Goal: Information Seeking & Learning: Learn about a topic

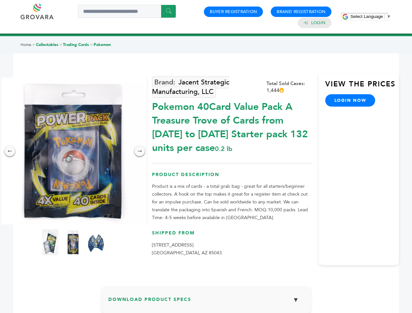
click at [371, 16] on span "Select Language" at bounding box center [367, 16] width 33 height 5
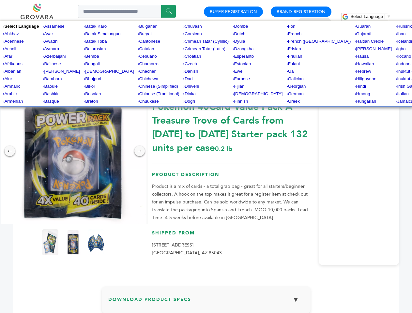
click at [73, 151] on img at bounding box center [73, 151] width 147 height 147
click at [0, 0] on div "×" at bounding box center [0, 0] width 0 height 0
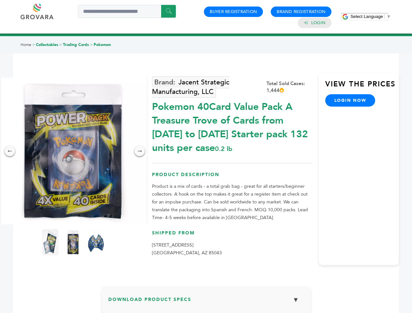
click at [140, 151] on div "→" at bounding box center [139, 151] width 10 height 10
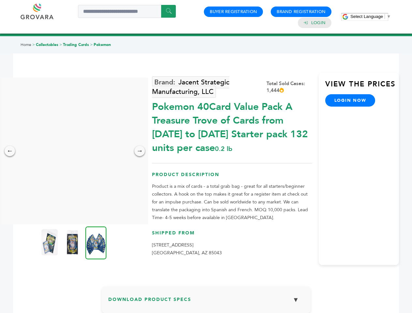
click at [50, 242] on img at bounding box center [49, 242] width 16 height 26
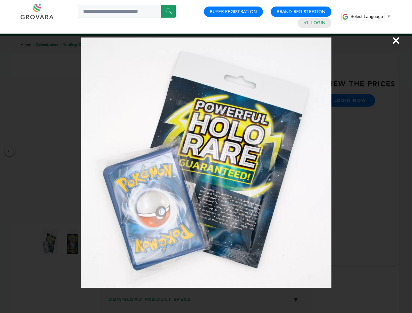
click at [73, 242] on div "×" at bounding box center [206, 156] width 412 height 313
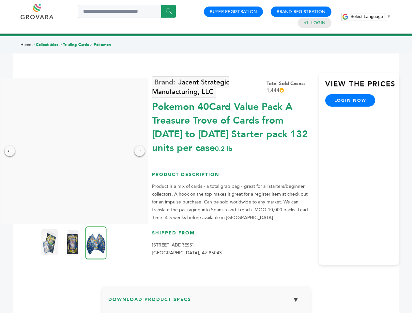
click at [96, 242] on img at bounding box center [96, 242] width 21 height 33
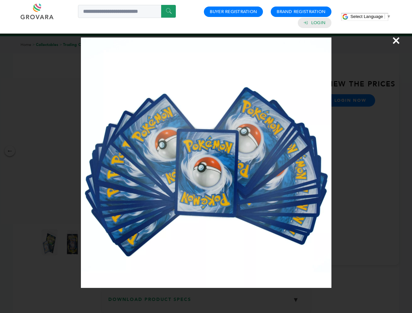
click at [206, 303] on div "×" at bounding box center [206, 156] width 412 height 313
